Goal: Entertainment & Leisure: Browse casually

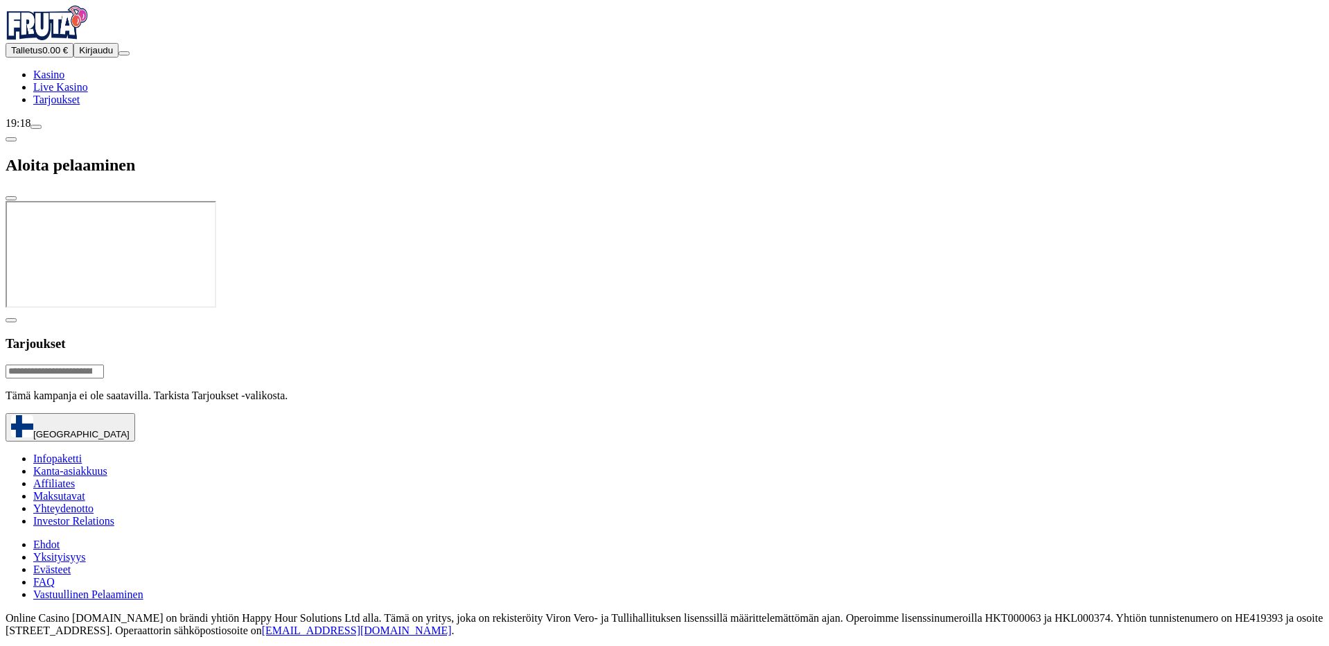
click at [107, 58] on button "Kirjaudu" at bounding box center [95, 50] width 45 height 15
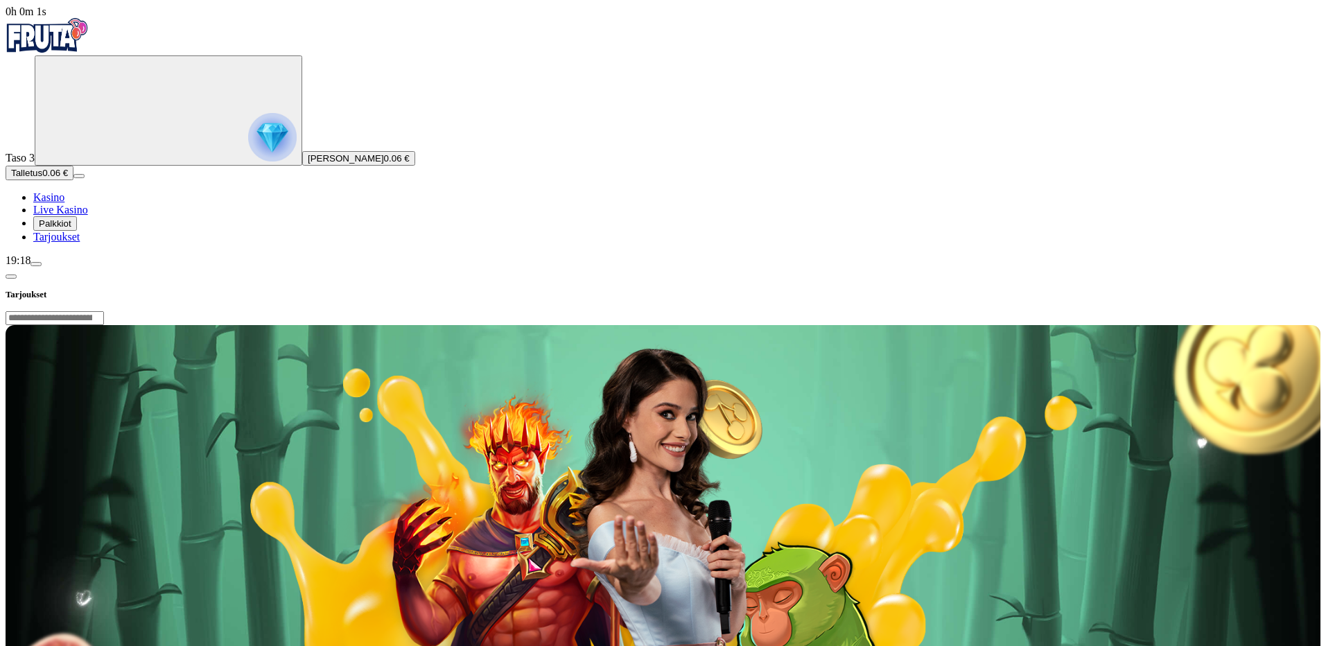
click at [77, 231] on button "Palkkiot" at bounding box center [55, 223] width 44 height 15
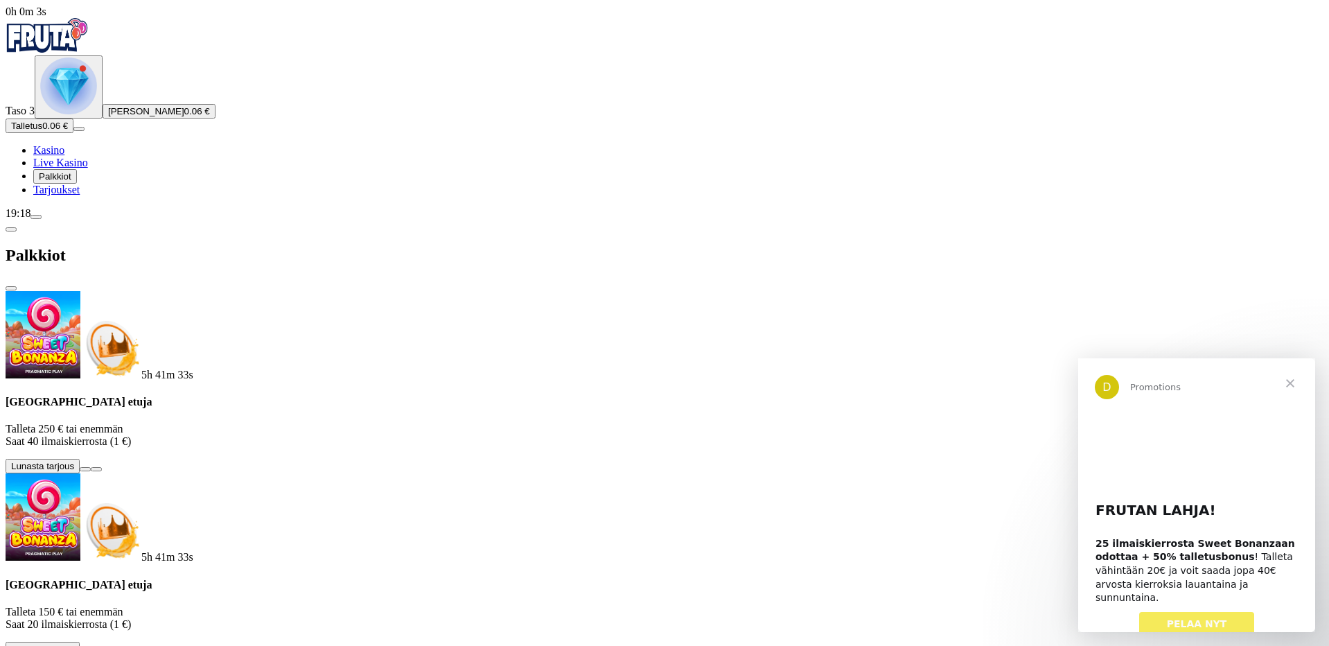
scroll to position [192, 0]
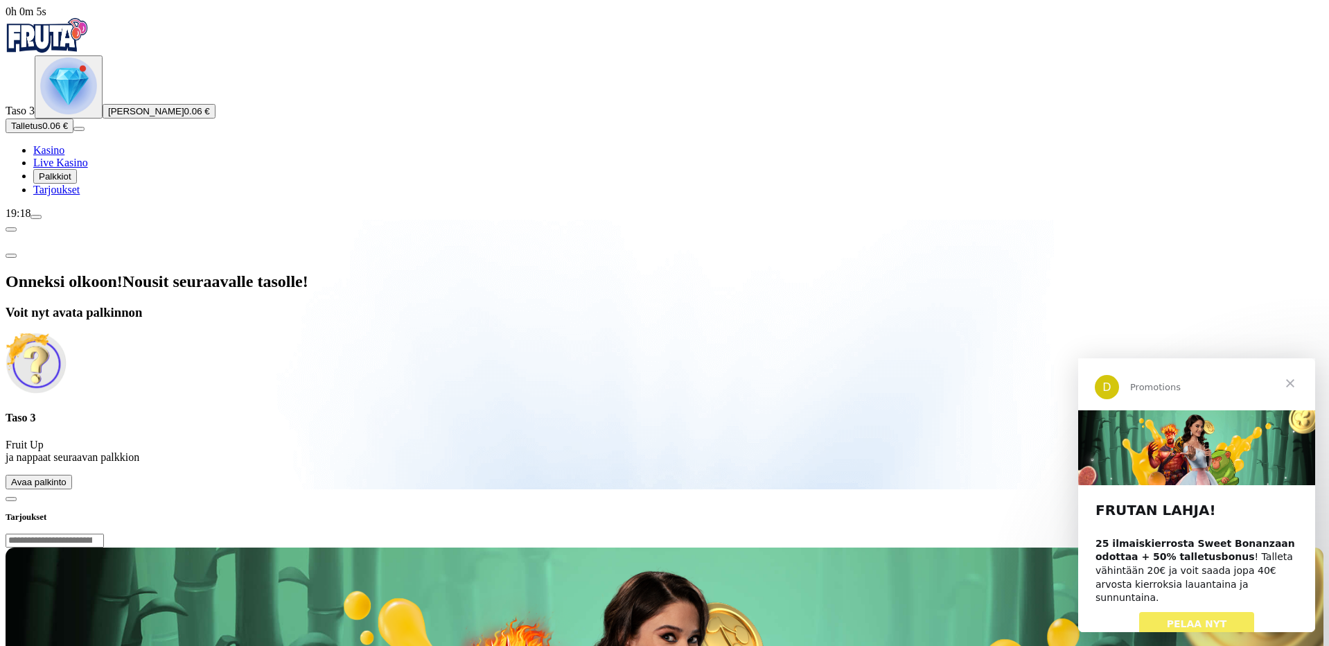
click at [67, 477] on span "Avaa palkinto" at bounding box center [38, 482] width 55 height 10
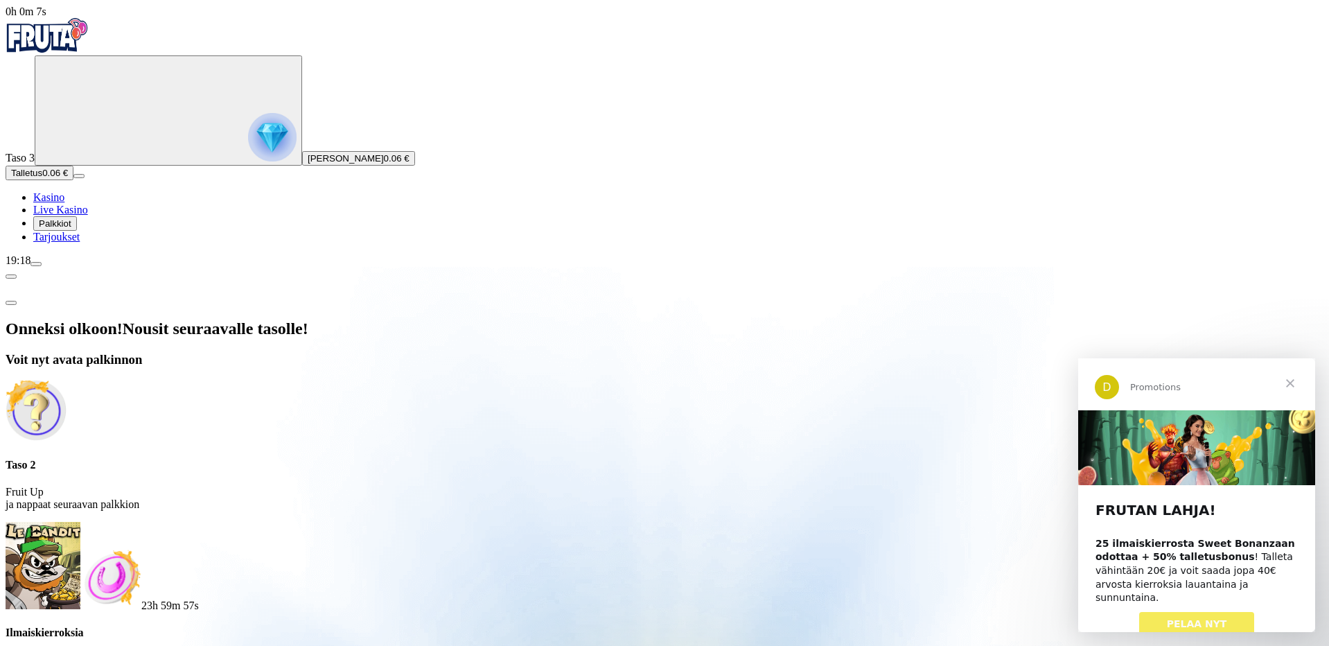
click at [71, 229] on span "Palkkiot" at bounding box center [55, 223] width 33 height 10
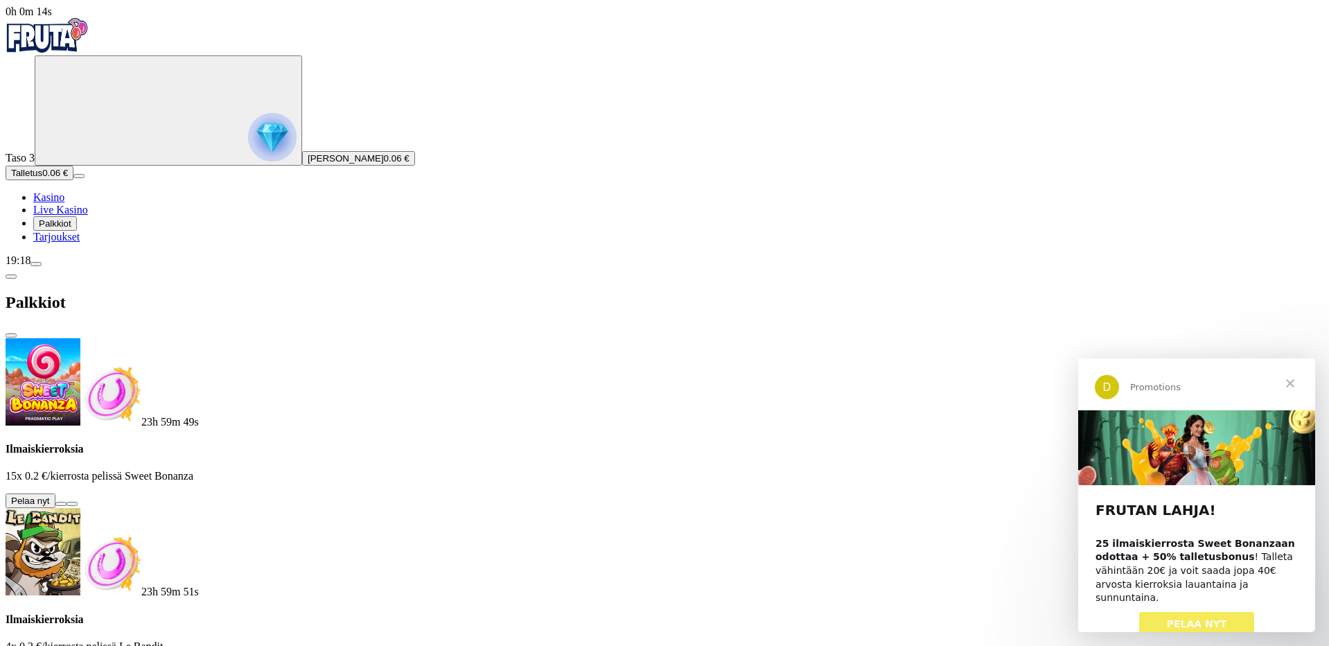
click at [67, 502] on button at bounding box center [60, 504] width 11 height 4
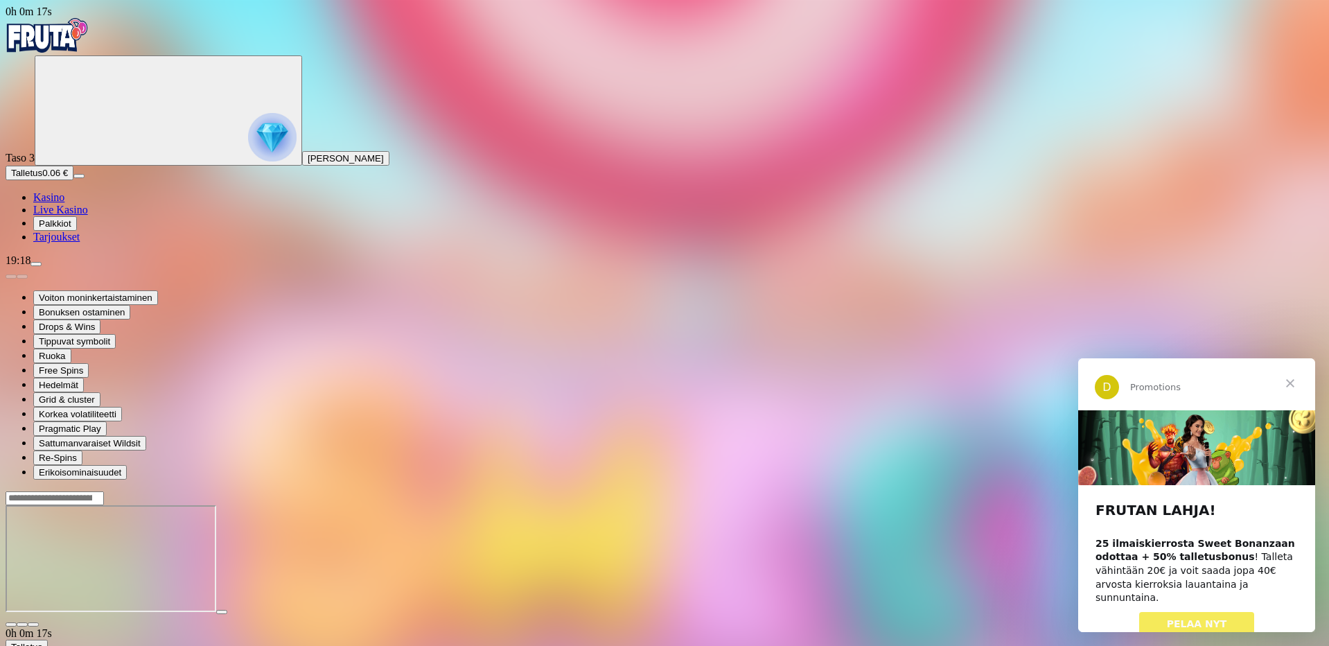
click at [1292, 380] on span "Sulje" at bounding box center [1290, 383] width 50 height 50
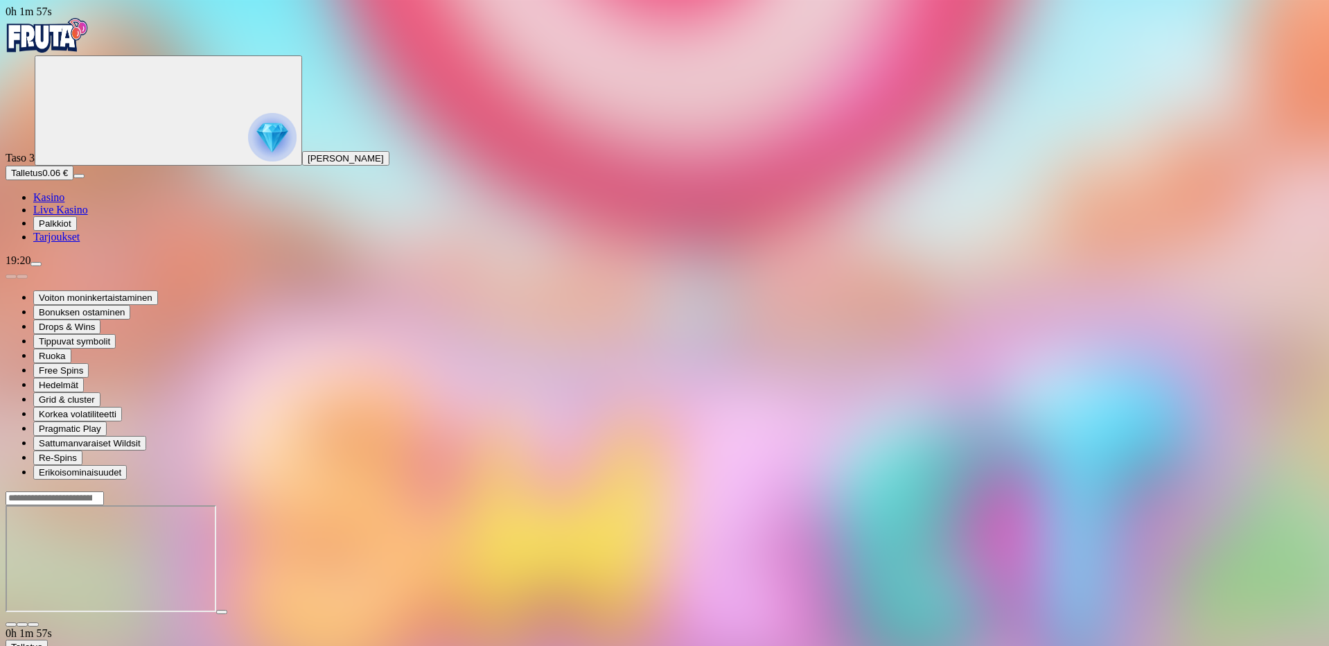
click at [89, 52] on img "Primary" at bounding box center [47, 35] width 83 height 35
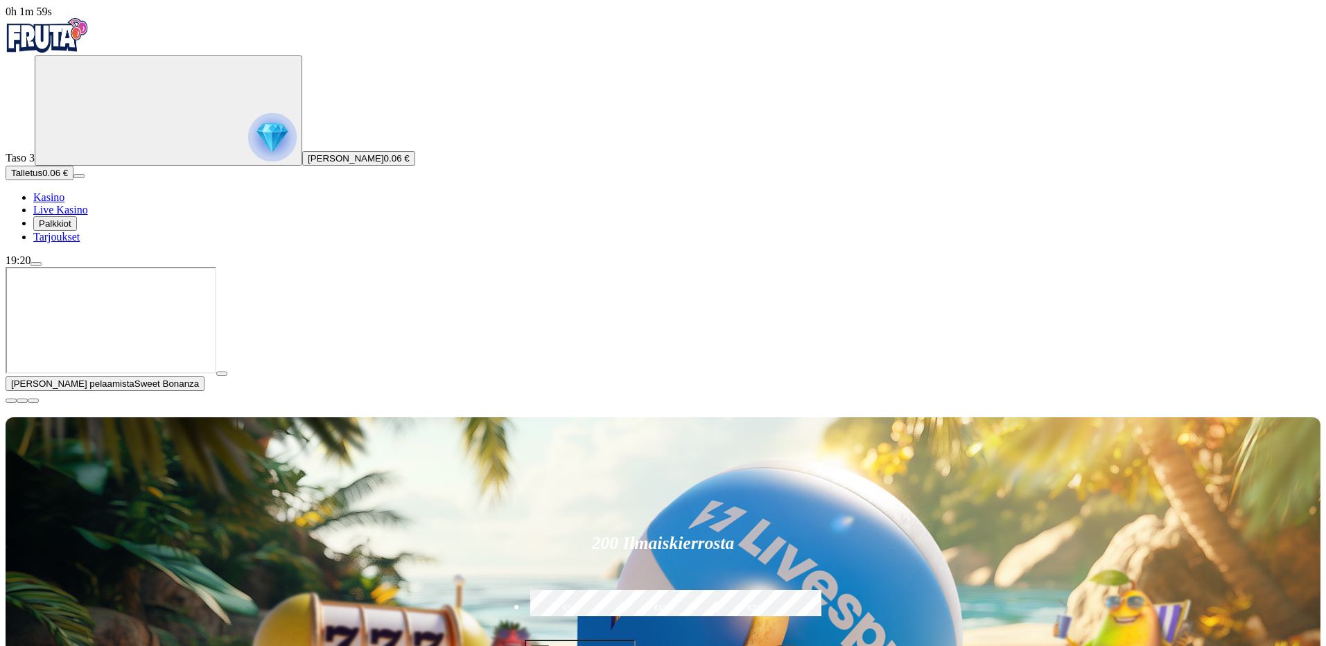
click at [248, 161] on img "Primary" at bounding box center [272, 137] width 49 height 49
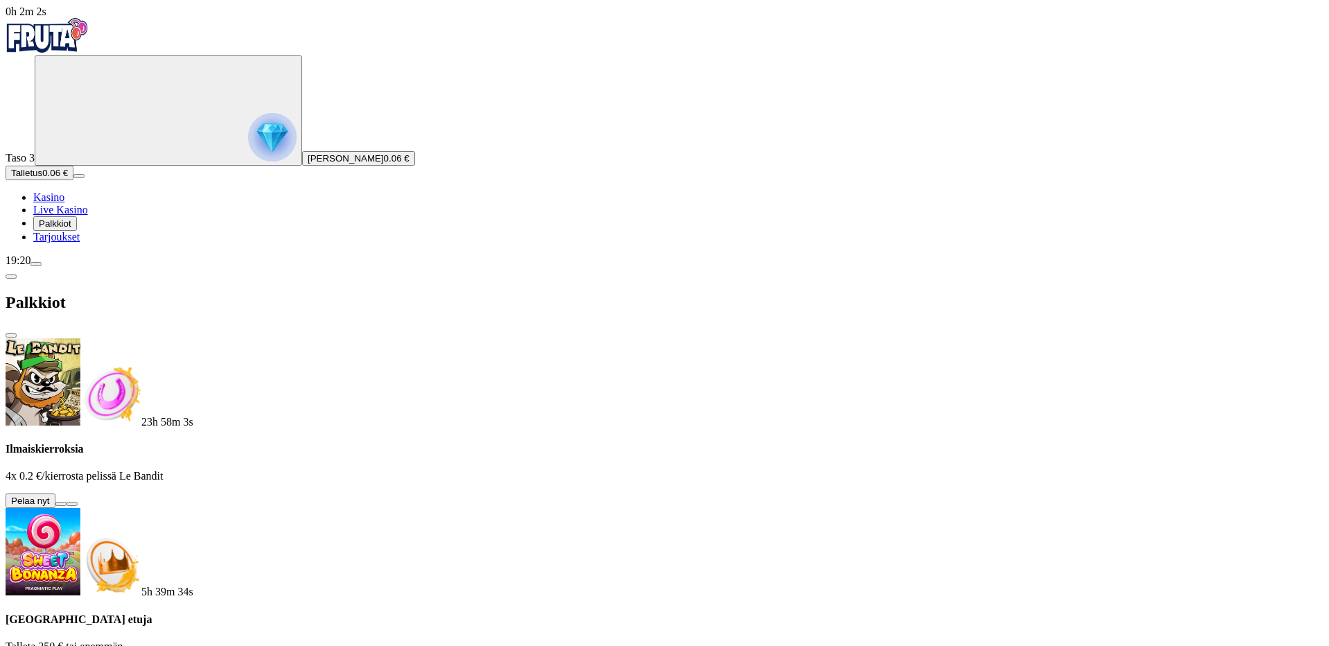
drag, startPoint x: 289, startPoint y: 127, endPoint x: 480, endPoint y: 170, distance: 196.0
drag, startPoint x: 495, startPoint y: 287, endPoint x: 502, endPoint y: 288, distance: 7.0
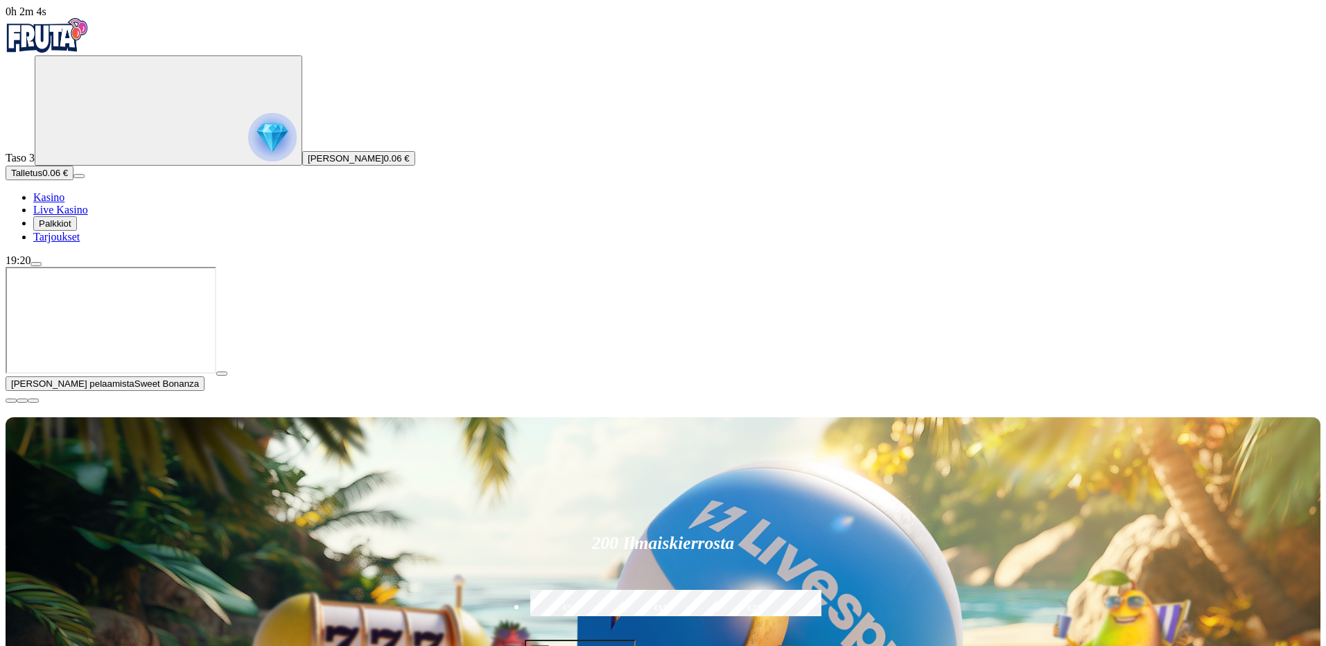
click at [36, 264] on span "menu icon" at bounding box center [36, 264] width 0 height 0
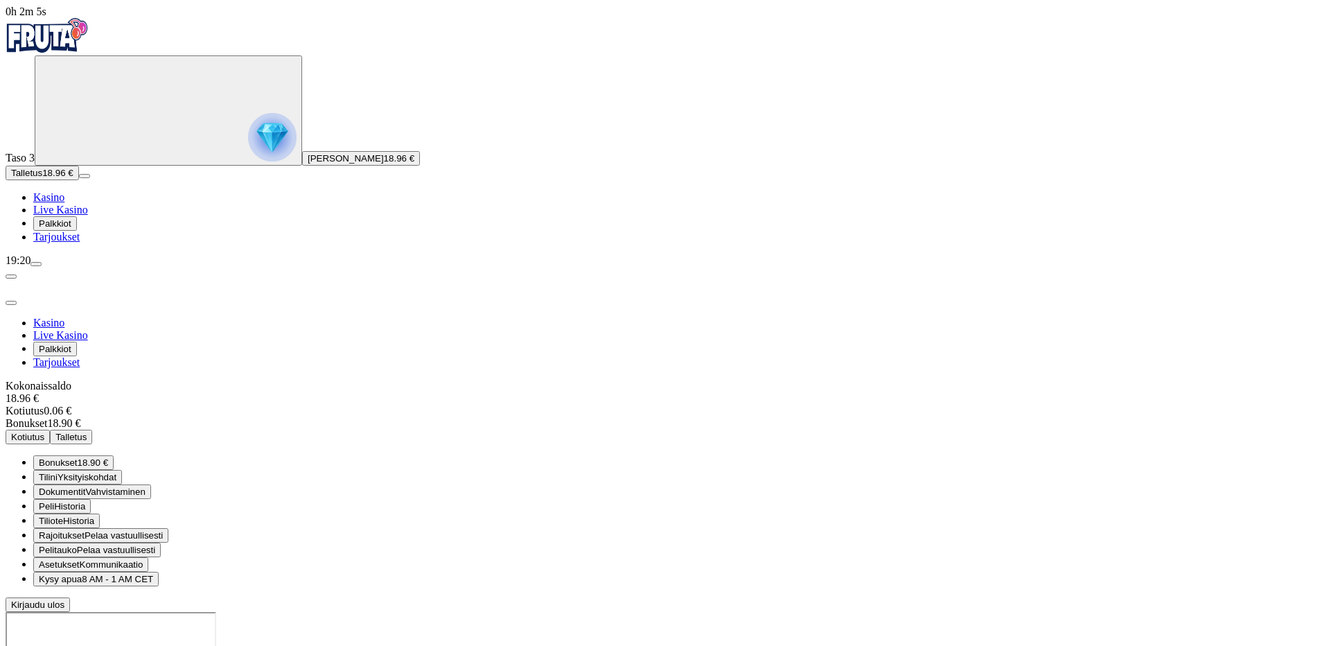
click at [393, 417] on div "Bonukset 18.90 €" at bounding box center [665, 423] width 1318 height 12
click at [114, 455] on button "Bonukset 18.90 €" at bounding box center [73, 462] width 80 height 15
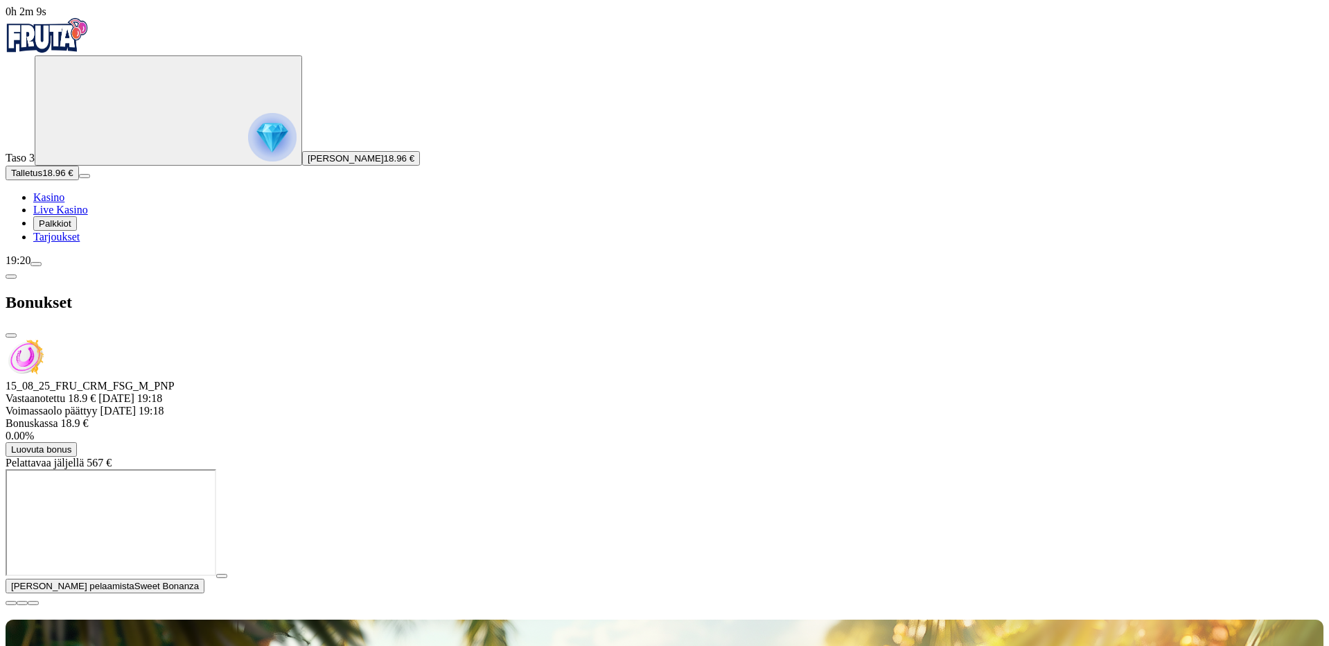
click at [11, 335] on span "close icon" at bounding box center [11, 335] width 0 height 0
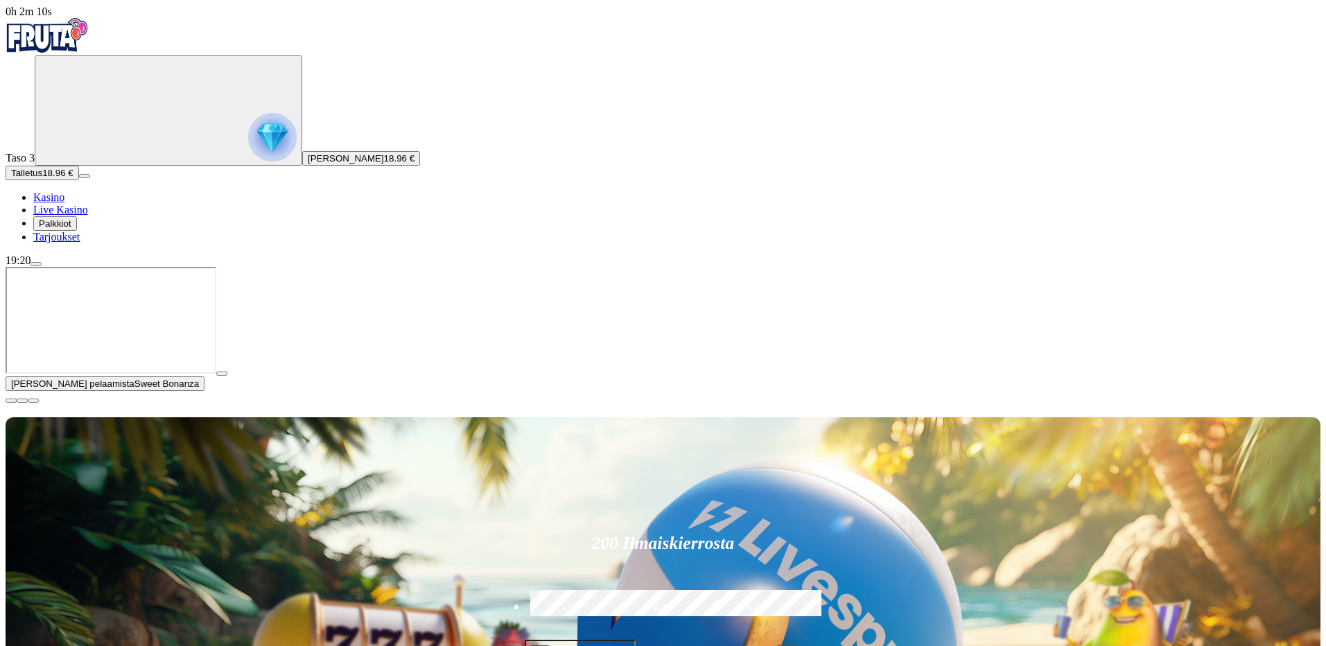
click at [11, 401] on span "close icon" at bounding box center [11, 401] width 0 height 0
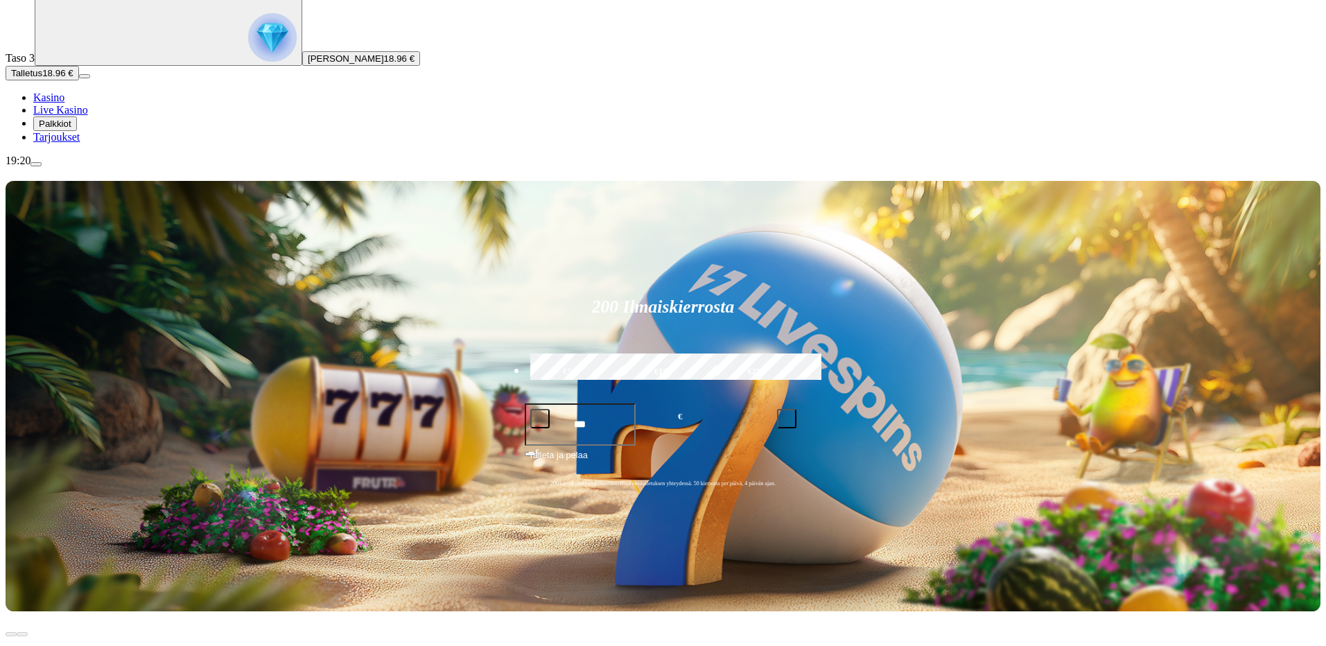
scroll to position [139, 0]
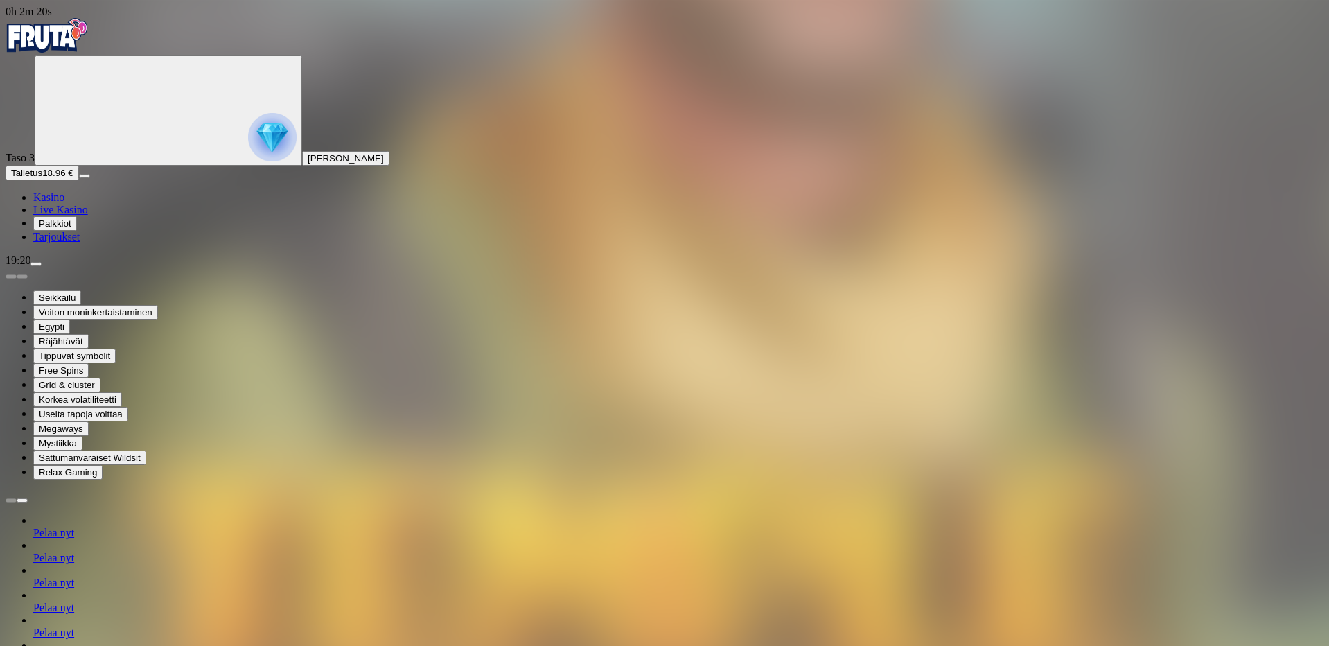
drag, startPoint x: 870, startPoint y: 579, endPoint x: 838, endPoint y: 555, distance: 40.2
type input "****"
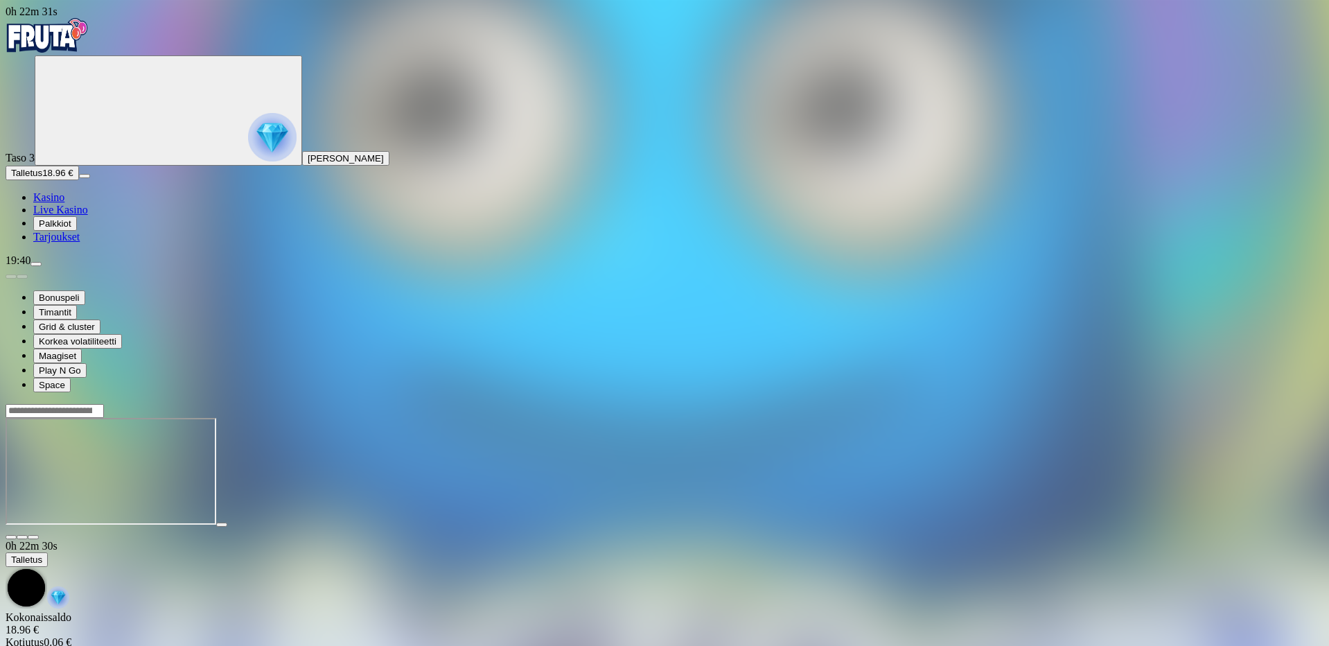
click at [71, 229] on span "Palkkiot" at bounding box center [55, 223] width 33 height 10
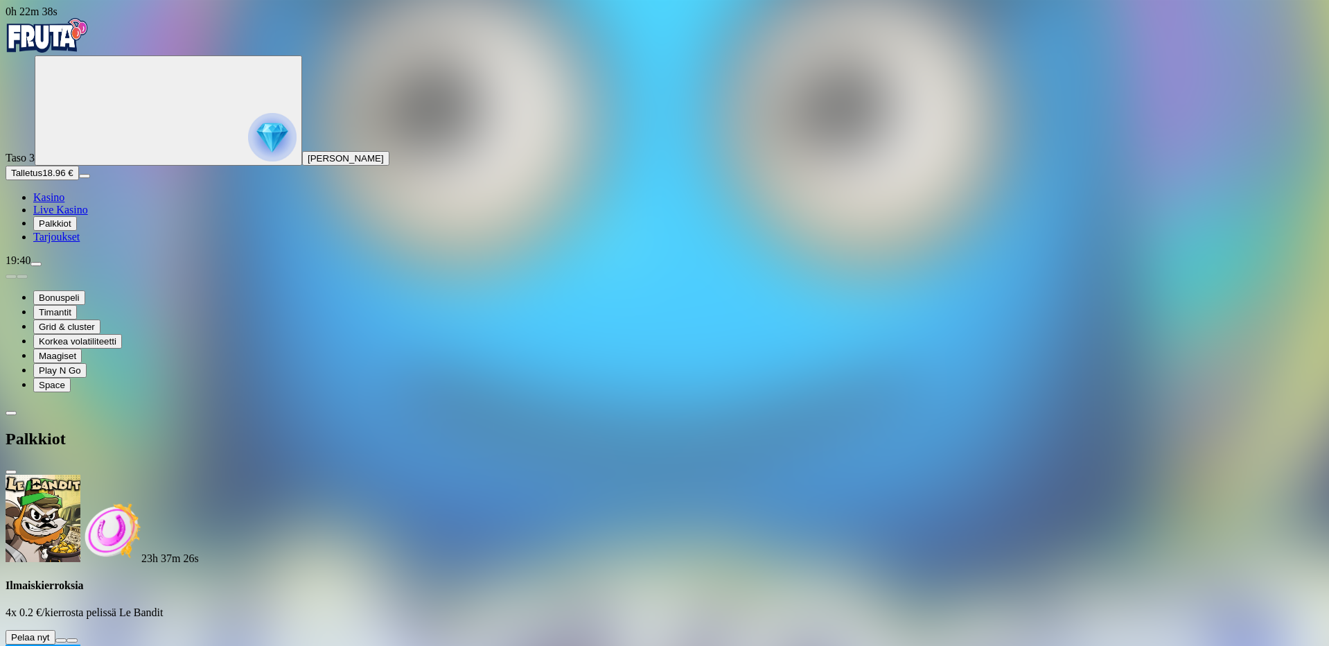
click at [67, 638] on button at bounding box center [60, 640] width 11 height 4
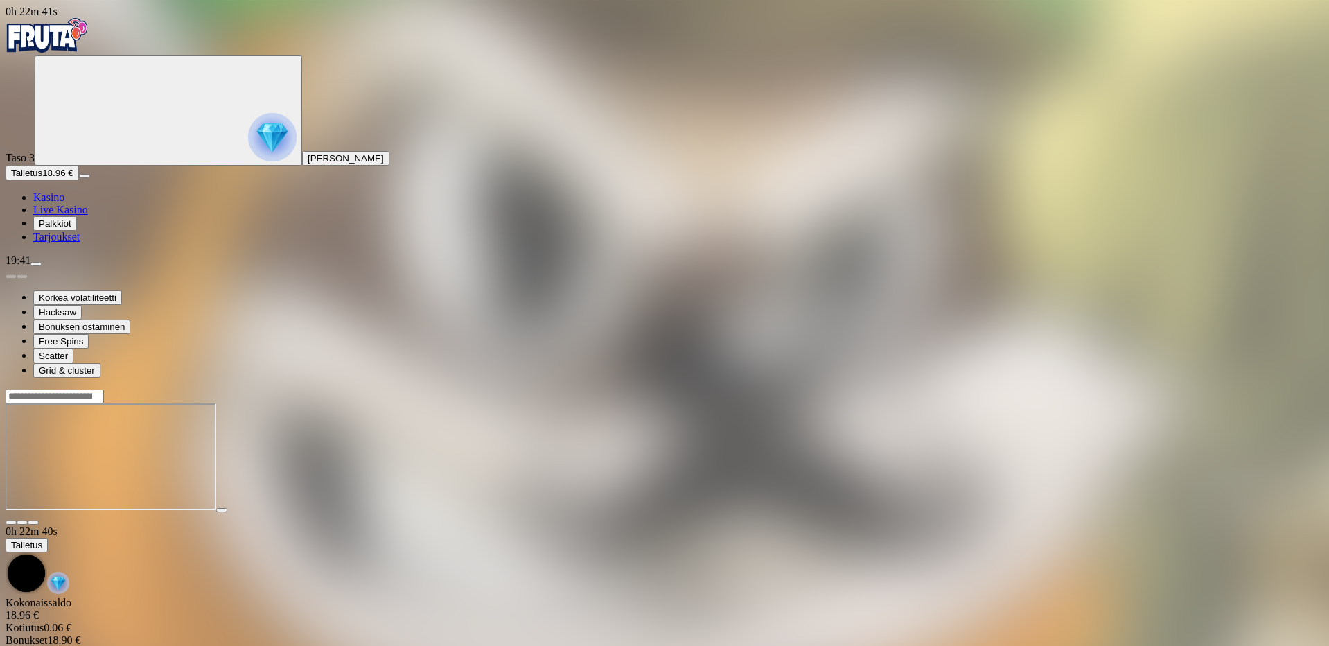
click at [71, 229] on span "Palkkiot" at bounding box center [55, 223] width 33 height 10
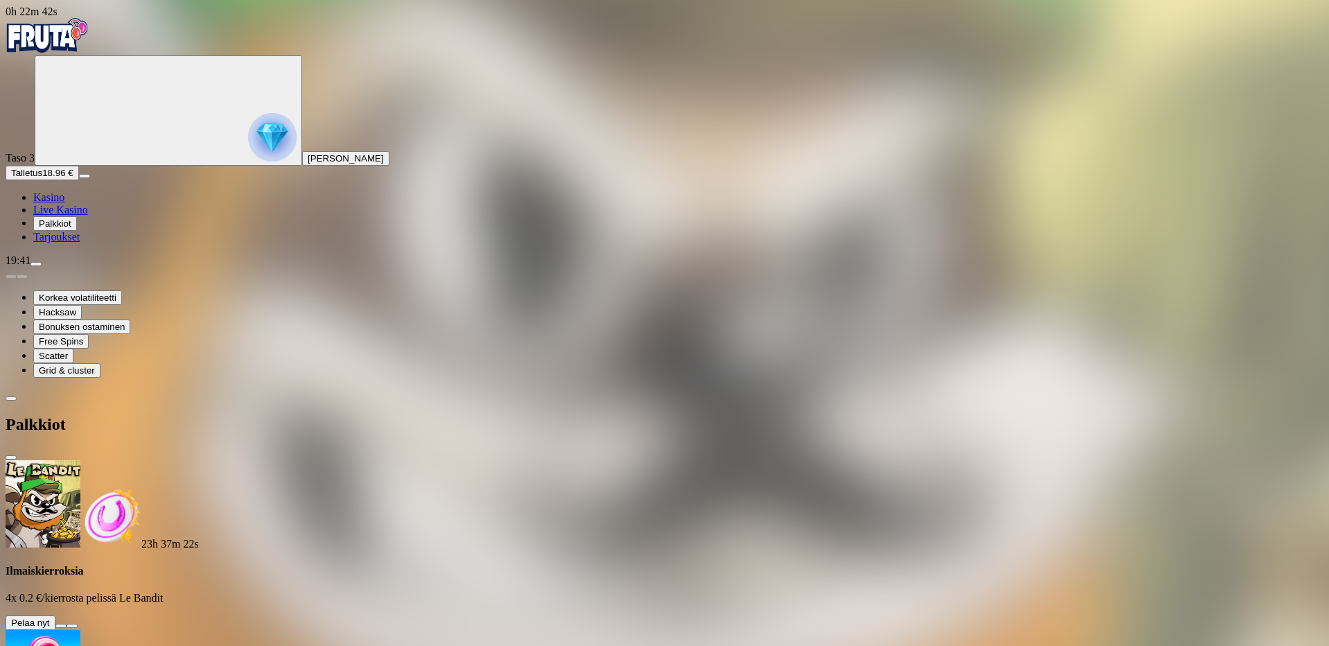
click at [71, 229] on span "Palkkiot" at bounding box center [55, 223] width 33 height 10
